Goal: Information Seeking & Learning: Learn about a topic

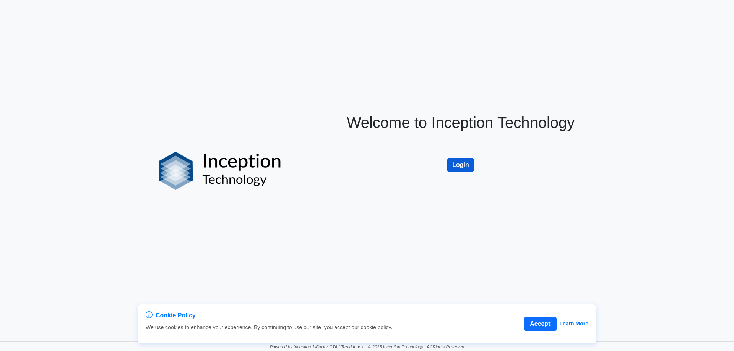
click at [469, 168] on button "Login" at bounding box center [460, 165] width 27 height 15
drag, startPoint x: 449, startPoint y: 180, endPoint x: 460, endPoint y: 166, distance: 17.9
click at [450, 178] on div "Welcome to Inception Technology Login" at bounding box center [461, 171] width 252 height 115
click at [460, 166] on button "Login" at bounding box center [460, 165] width 27 height 15
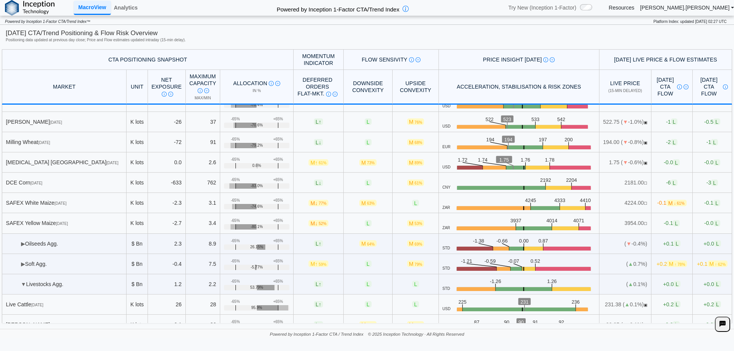
scroll to position [38, 0]
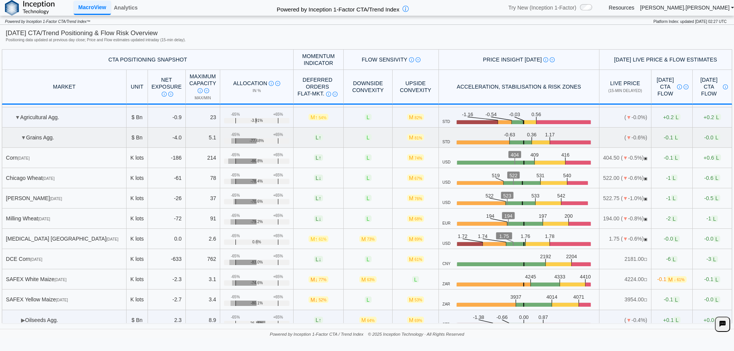
click at [28, 137] on td "▼ Grains Agg." at bounding box center [64, 138] width 125 height 20
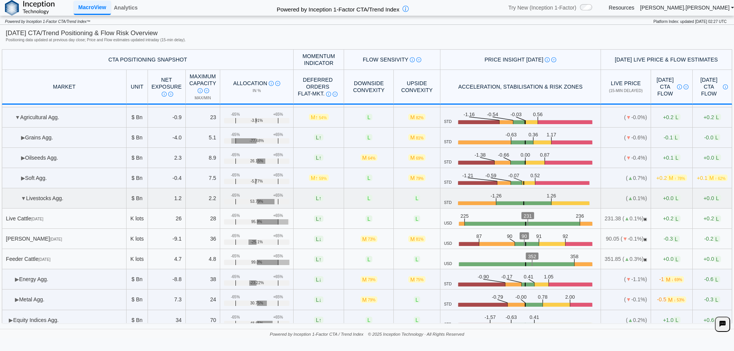
click at [36, 200] on td "▼ Livestocks Agg." at bounding box center [64, 199] width 125 height 20
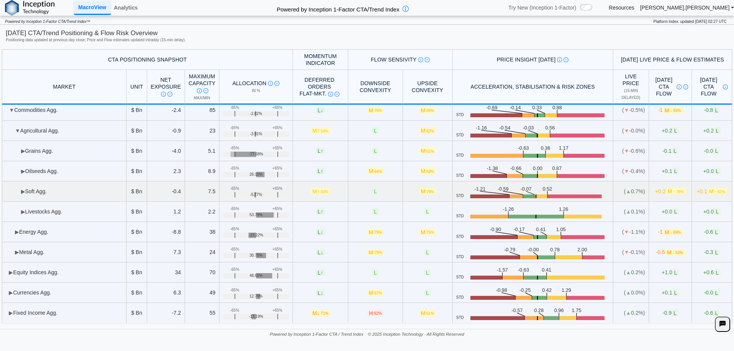
click at [46, 192] on td "▶ Soft Agg." at bounding box center [64, 192] width 125 height 20
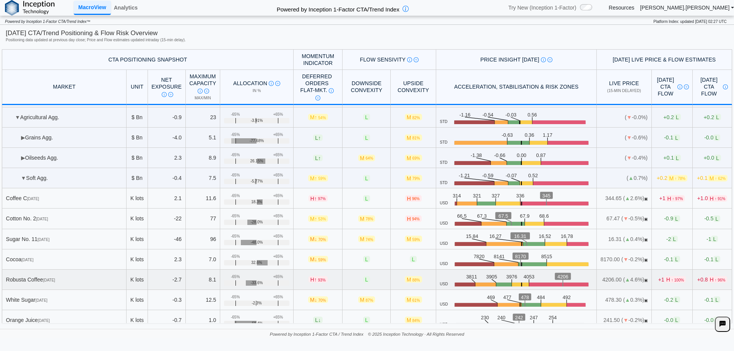
click at [672, 280] on td "+1 H ↑ 100%" at bounding box center [672, 280] width 41 height 20
click at [537, 45] on div "Today's CTA/Trend Positioning & Flow Risk Overview Positioning data updated at …" at bounding box center [367, 37] width 723 height 17
click at [697, 198] on span "+1.0 H ↑ 91%" at bounding box center [712, 198] width 30 height 7
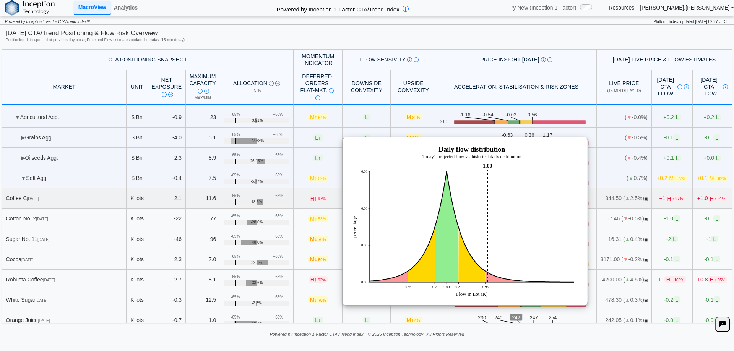
click at [676, 194] on td "+1 H ↑ 97%" at bounding box center [672, 199] width 41 height 20
click at [694, 193] on td "+1.0 H ↑ 91%" at bounding box center [712, 199] width 39 height 20
click at [665, 193] on td "+1 H ↑ 97%" at bounding box center [672, 199] width 41 height 20
click at [697, 198] on span "+1.0 H ↑ 91%" at bounding box center [712, 198] width 30 height 7
click at [661, 194] on td "+1 H ↑ 97%" at bounding box center [672, 199] width 41 height 20
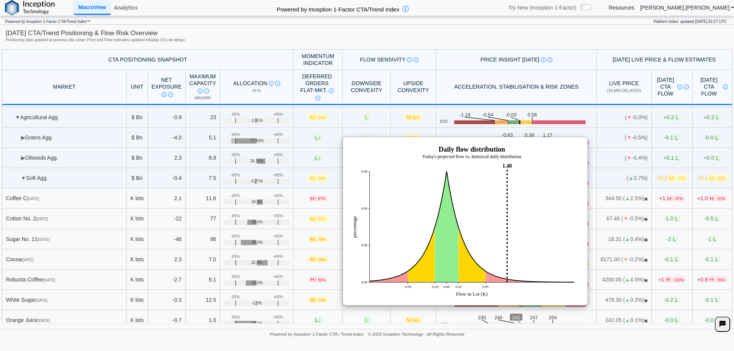
drag, startPoint x: 395, startPoint y: 18, endPoint x: 393, endPoint y: 25, distance: 6.8
click at [393, 23] on p "Powered by Inception 1-Factor CTA/Trend Index™" at bounding box center [327, 20] width 654 height 8
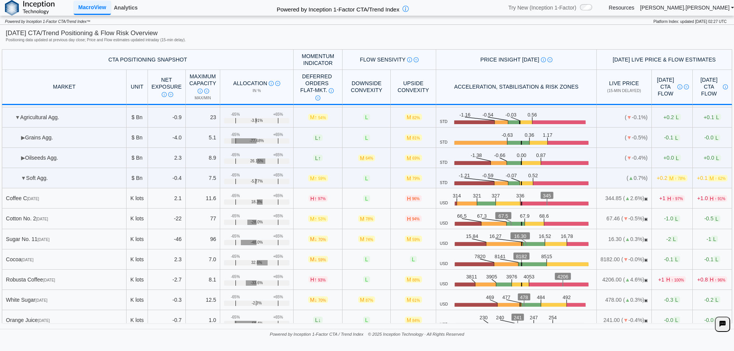
click at [137, 4] on link "Analytics" at bounding box center [126, 7] width 30 height 13
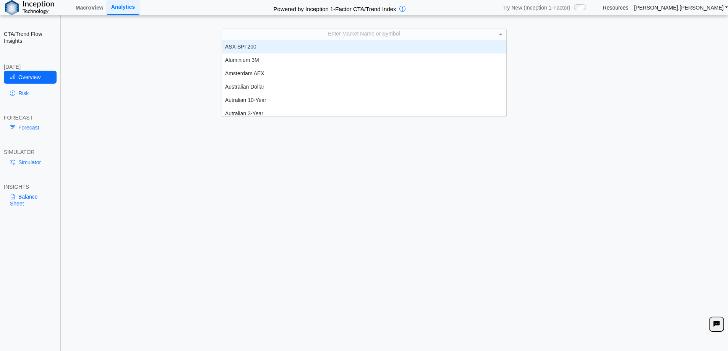
click at [416, 29] on div "Enter Market Name or Symbol" at bounding box center [364, 34] width 285 height 11
type input "***"
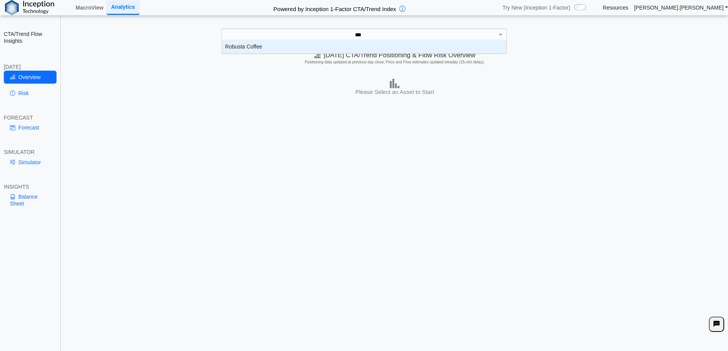
click at [494, 44] on div "Robusta Coffee" at bounding box center [364, 46] width 285 height 13
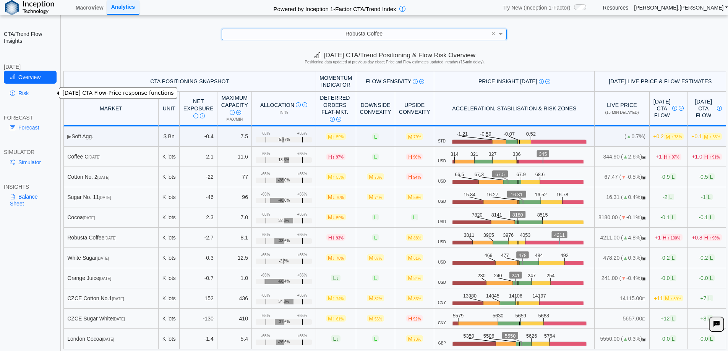
click at [35, 97] on link "Risk" at bounding box center [30, 93] width 53 height 13
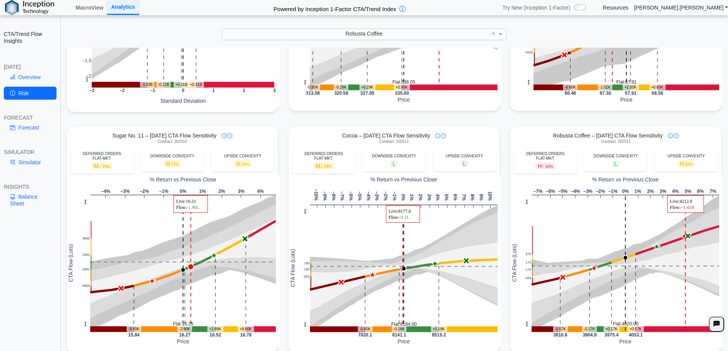
scroll to position [229, 0]
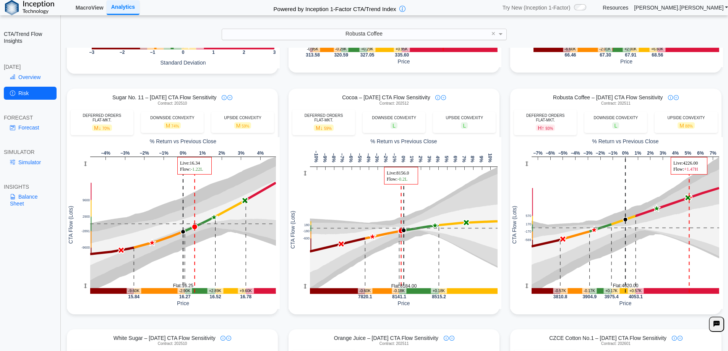
click at [96, 6] on link "MacroView" at bounding box center [90, 7] width 34 height 13
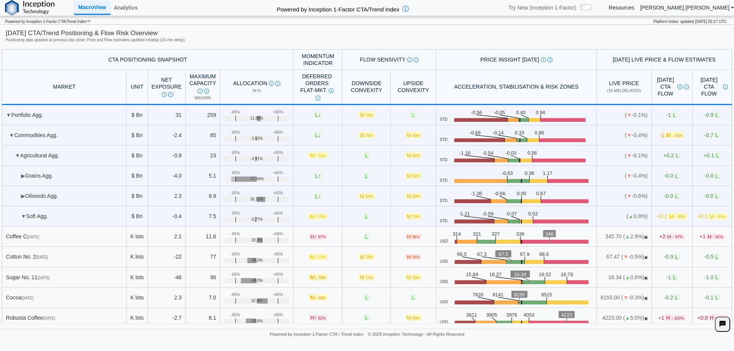
scroll to position [38, 0]
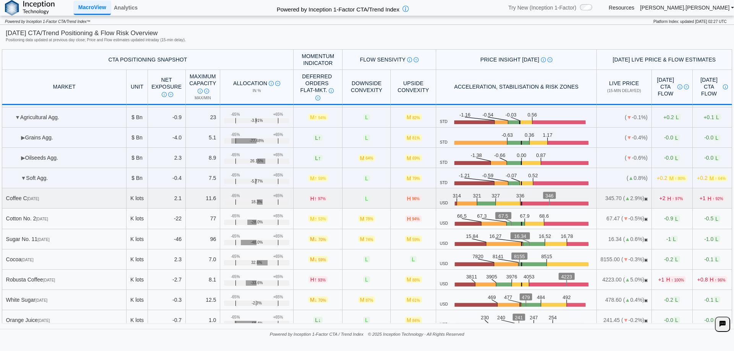
click at [673, 200] on span "↑ 97%" at bounding box center [678, 199] width 11 height 4
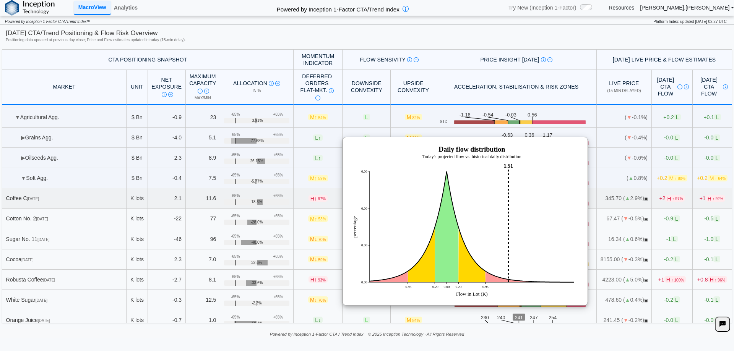
click at [673, 200] on span "↑ 97%" at bounding box center [678, 199] width 11 height 4
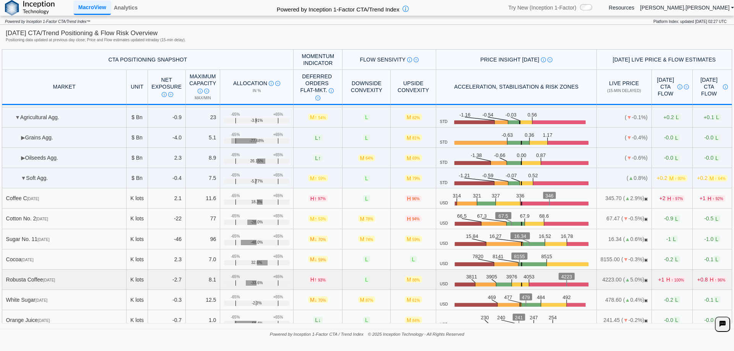
click at [665, 276] on span "H ↑ 100%" at bounding box center [675, 279] width 21 height 7
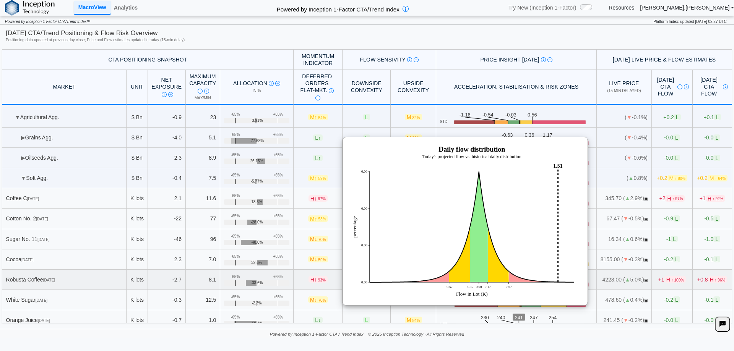
click at [665, 276] on span "H ↑ 100%" at bounding box center [675, 279] width 21 height 7
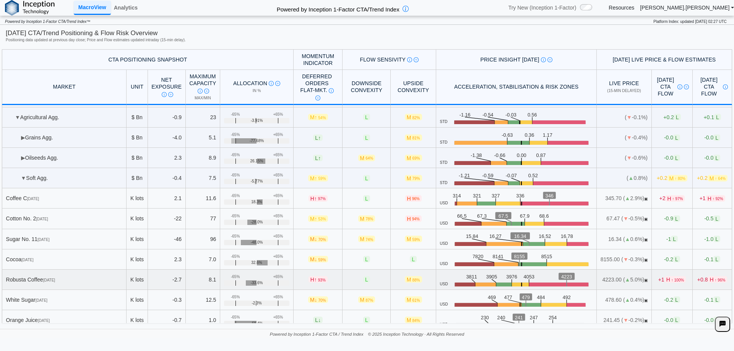
click at [715, 279] on span "↑ 96%" at bounding box center [720, 280] width 11 height 4
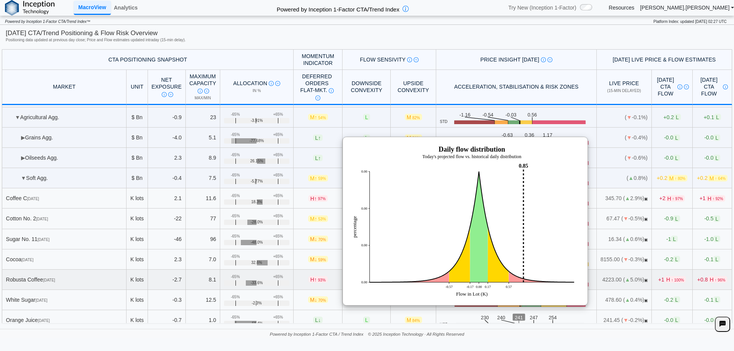
click at [708, 276] on span "H ↑ 96%" at bounding box center [718, 279] width 20 height 7
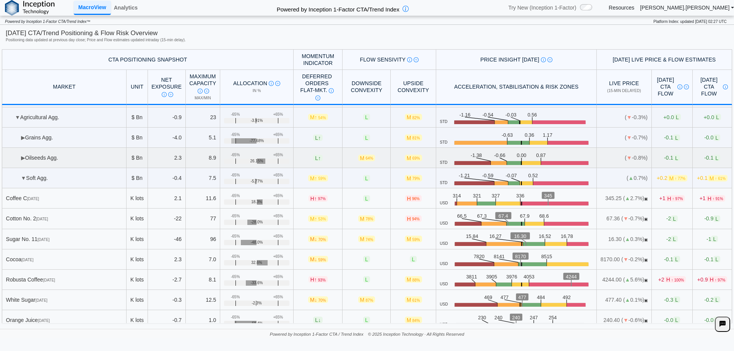
scroll to position [0, 0]
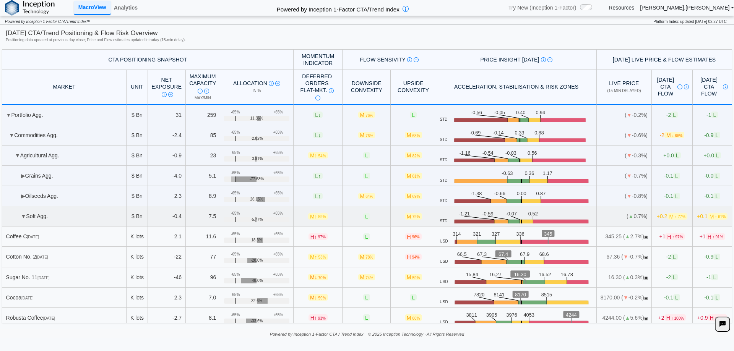
click at [25, 215] on td "▼ Soft Agg." at bounding box center [64, 216] width 125 height 20
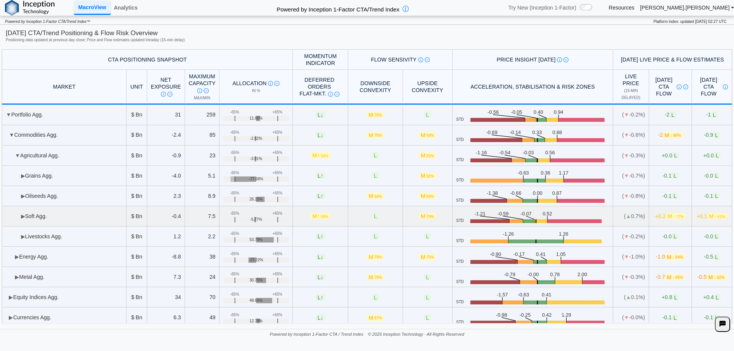
scroll to position [25, 0]
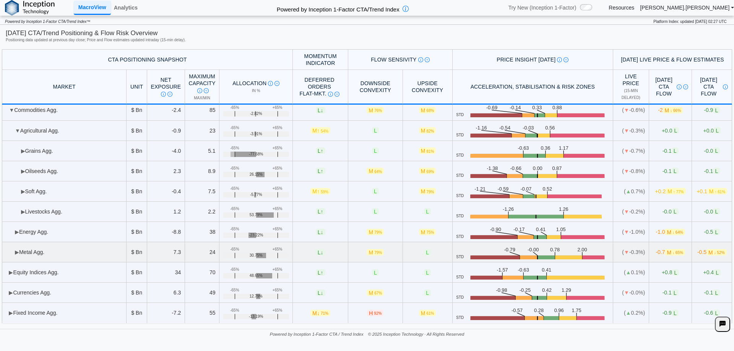
click at [16, 250] on span "▶" at bounding box center [17, 252] width 4 height 6
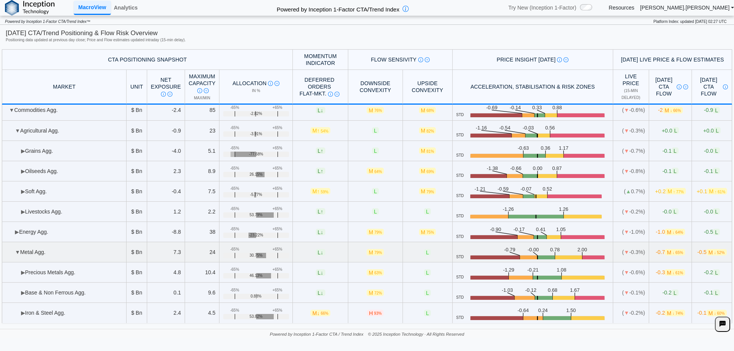
scroll to position [86, 0]
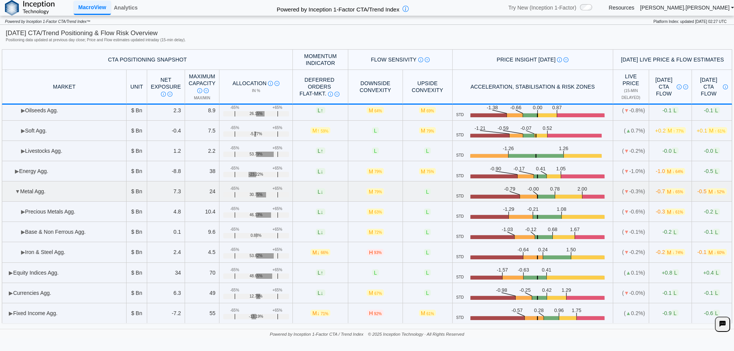
click at [16, 194] on span "▼" at bounding box center [17, 192] width 5 height 6
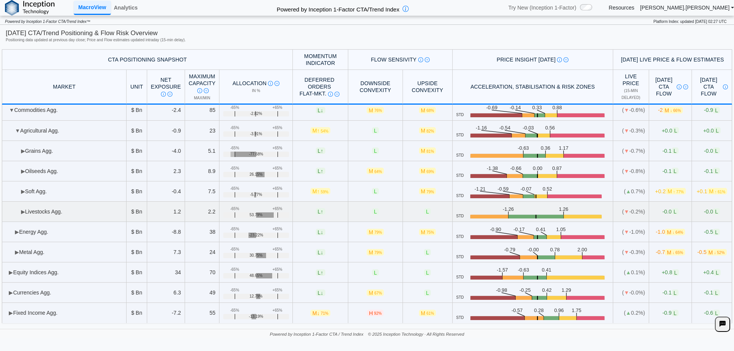
click at [16, 208] on td "▶ Livestocks Agg." at bounding box center [64, 212] width 125 height 20
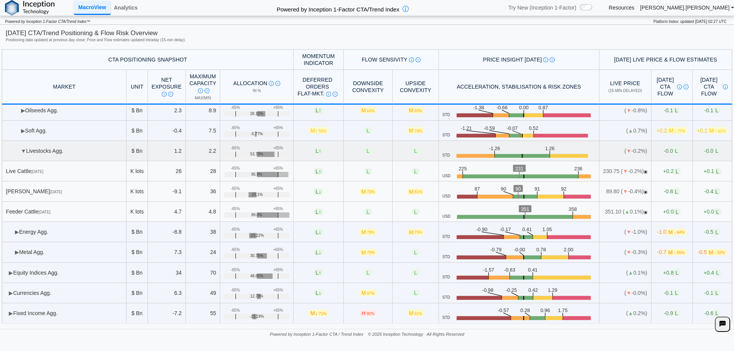
click at [16, 208] on div "Feeder Cattle Sep 25" at bounding box center [64, 211] width 117 height 7
click at [34, 155] on td "▼ Livestocks Agg." at bounding box center [64, 151] width 125 height 20
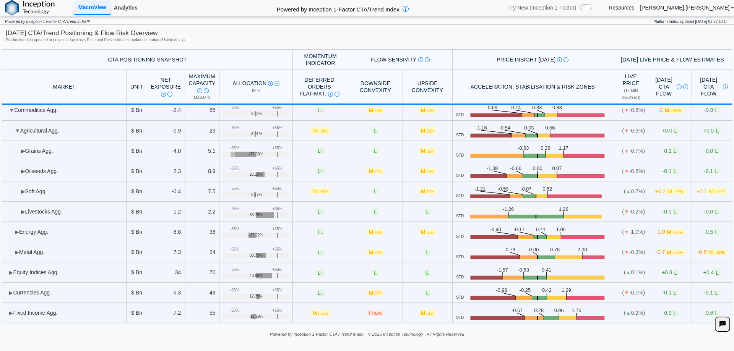
click at [131, 7] on link "Analytics" at bounding box center [126, 7] width 30 height 13
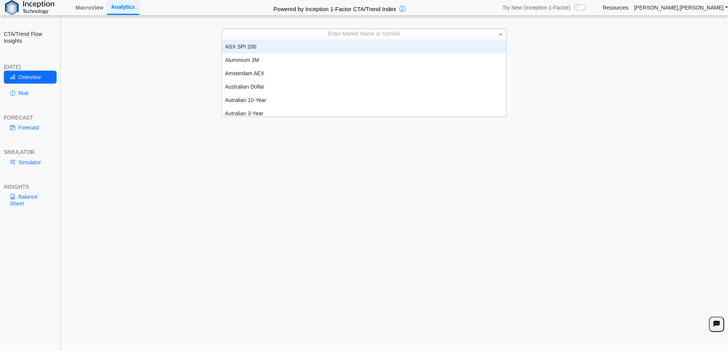
click at [333, 32] on div "Enter Market Name or Symbol" at bounding box center [364, 34] width 285 height 11
type input "****"
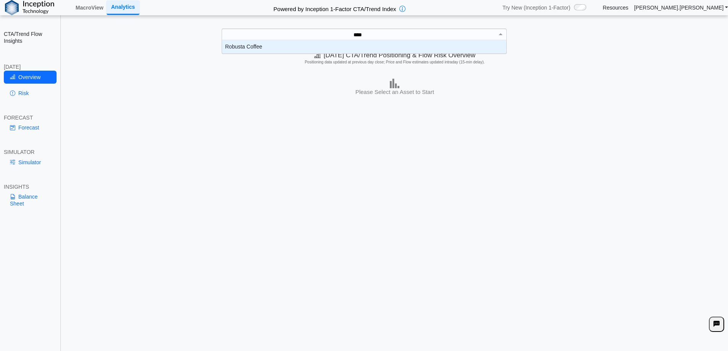
click at [328, 49] on div "Robusta Coffee" at bounding box center [364, 46] width 285 height 13
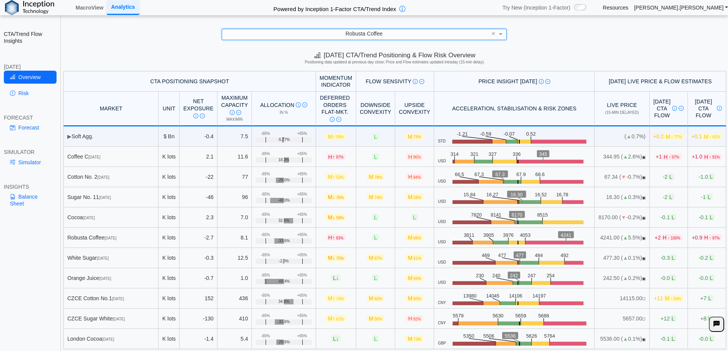
click at [38, 88] on link "Risk" at bounding box center [30, 93] width 53 height 13
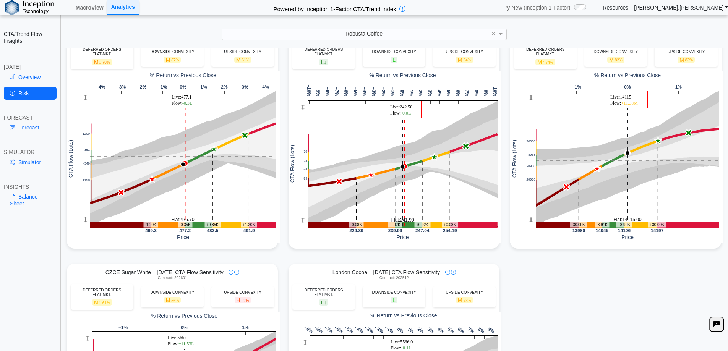
scroll to position [421, 0]
